Goal: Transaction & Acquisition: Purchase product/service

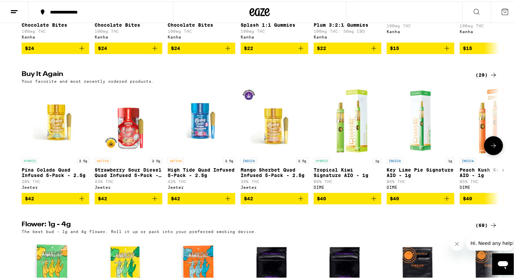
scroll to position [506, 0]
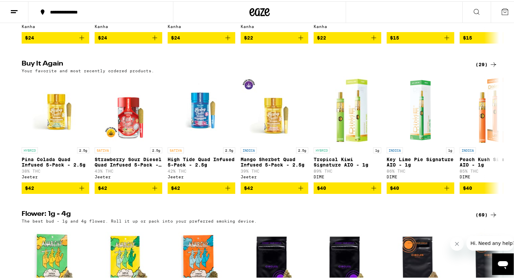
click at [479, 67] on div "(29)" at bounding box center [486, 63] width 22 height 8
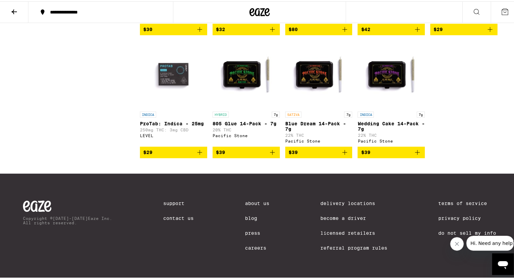
scroll to position [709, 0]
